Goal: Task Accomplishment & Management: Complete application form

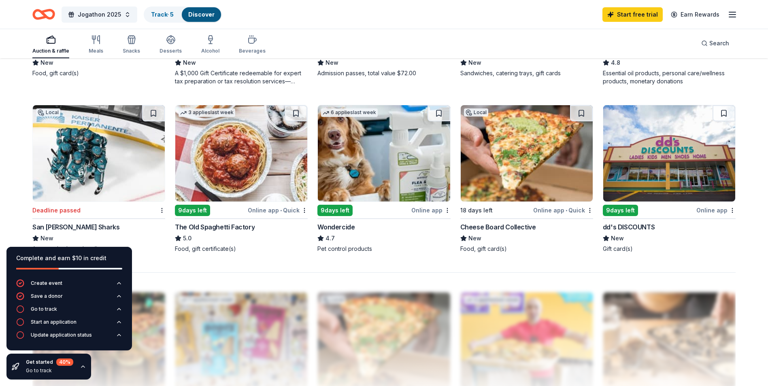
scroll to position [567, 0]
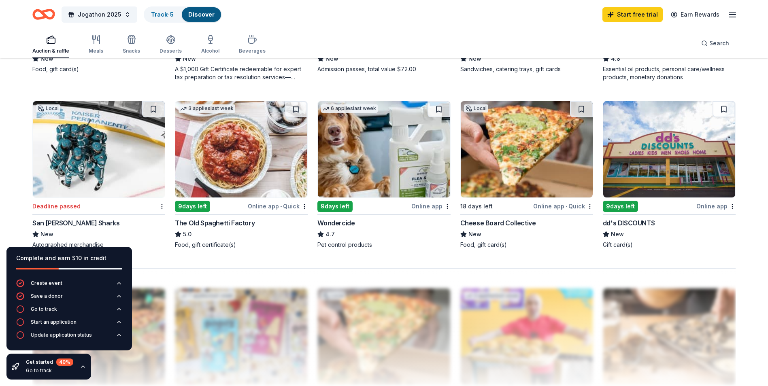
click at [81, 364] on icon "button" at bounding box center [83, 366] width 6 height 6
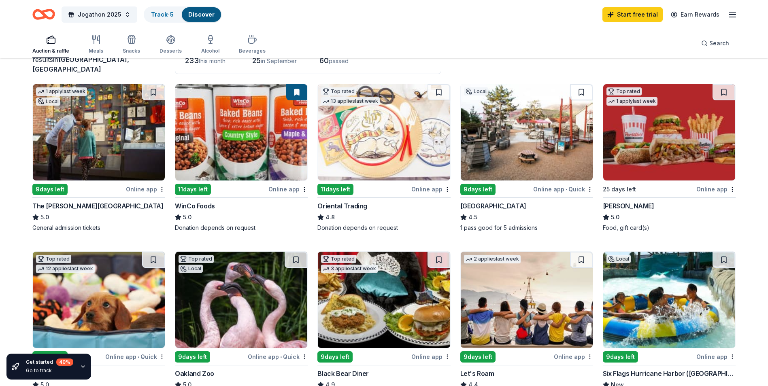
scroll to position [54, 0]
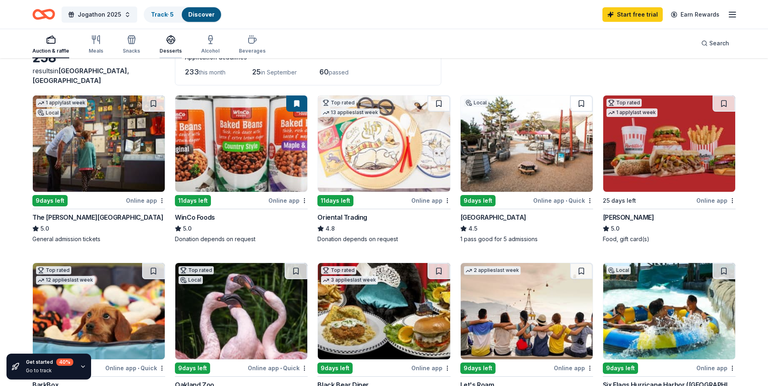
click at [169, 45] on div "Desserts" at bounding box center [170, 44] width 22 height 19
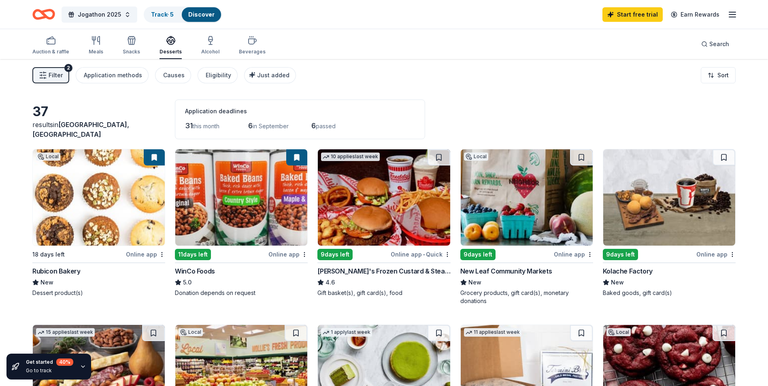
click at [233, 199] on img at bounding box center [241, 197] width 132 height 96
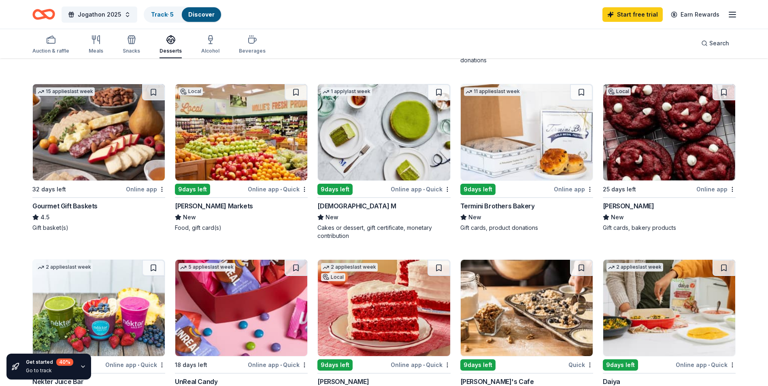
scroll to position [231, 0]
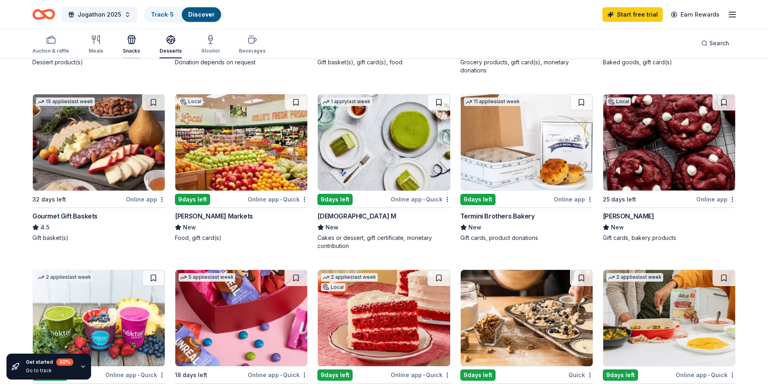
click at [130, 40] on icon "button" at bounding box center [132, 40] width 10 height 10
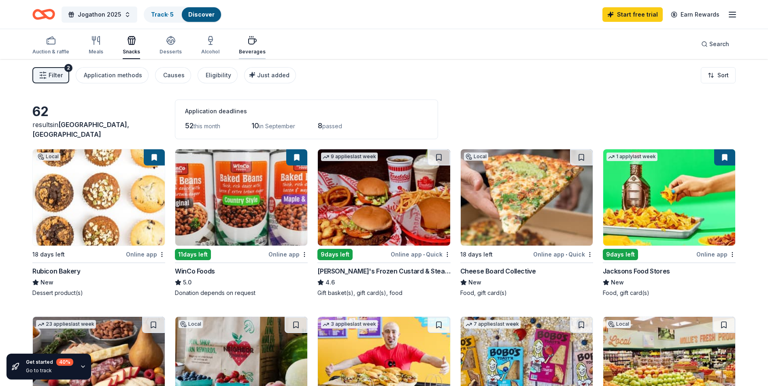
click at [244, 51] on div "Beverages" at bounding box center [252, 52] width 27 height 6
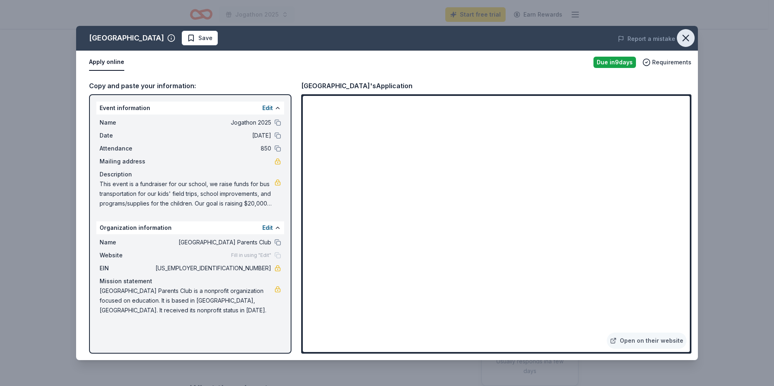
click at [685, 36] on icon "button" at bounding box center [685, 37] width 11 height 11
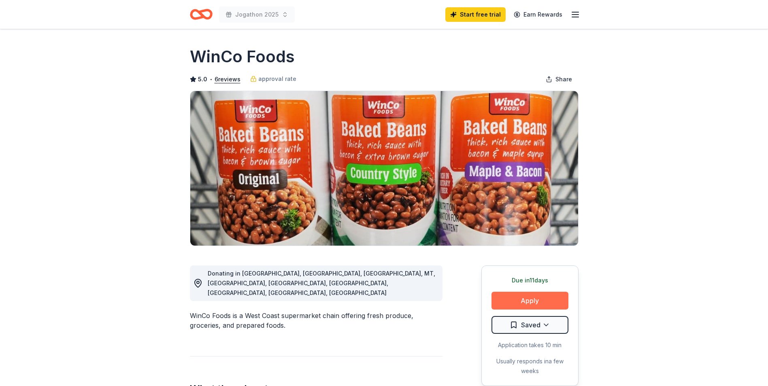
click at [550, 297] on button "Apply" at bounding box center [529, 301] width 77 height 18
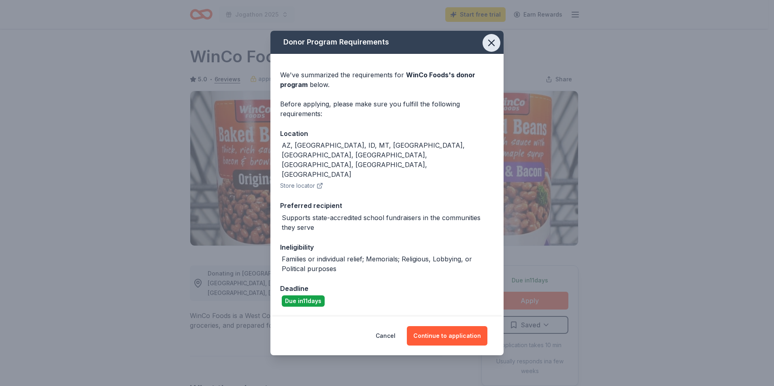
click at [493, 49] on icon "button" at bounding box center [491, 42] width 11 height 11
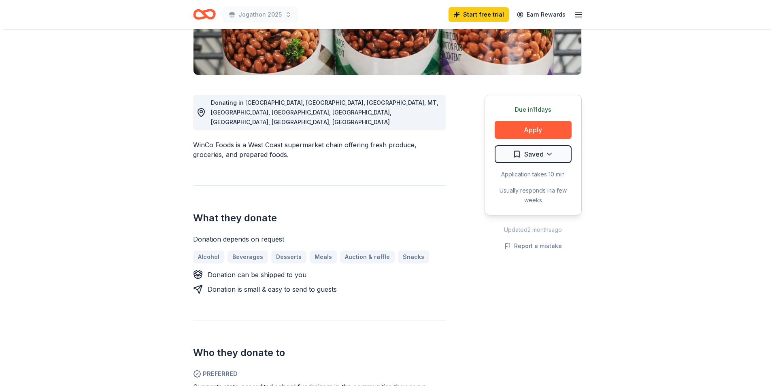
scroll to position [174, 0]
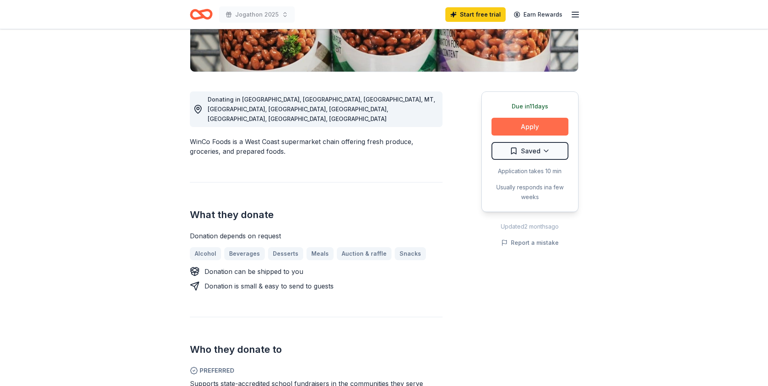
click at [527, 124] on button "Apply" at bounding box center [529, 127] width 77 height 18
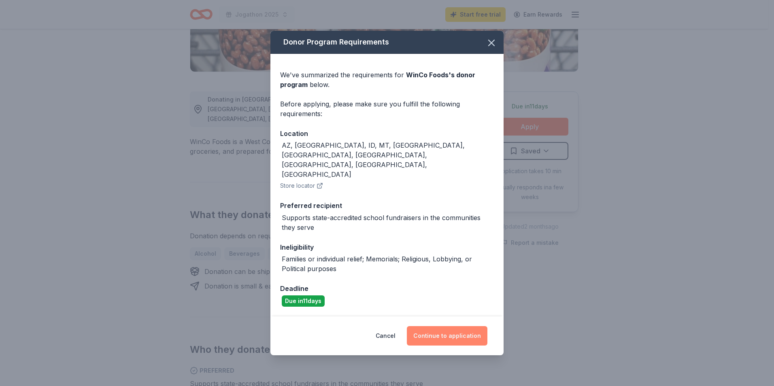
click at [432, 326] on button "Continue to application" at bounding box center [447, 335] width 81 height 19
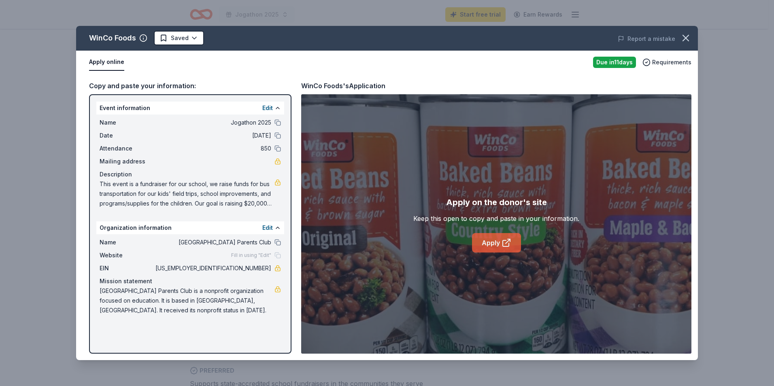
click at [509, 243] on icon at bounding box center [506, 243] width 6 height 6
